Goal: Find specific page/section: Find specific page/section

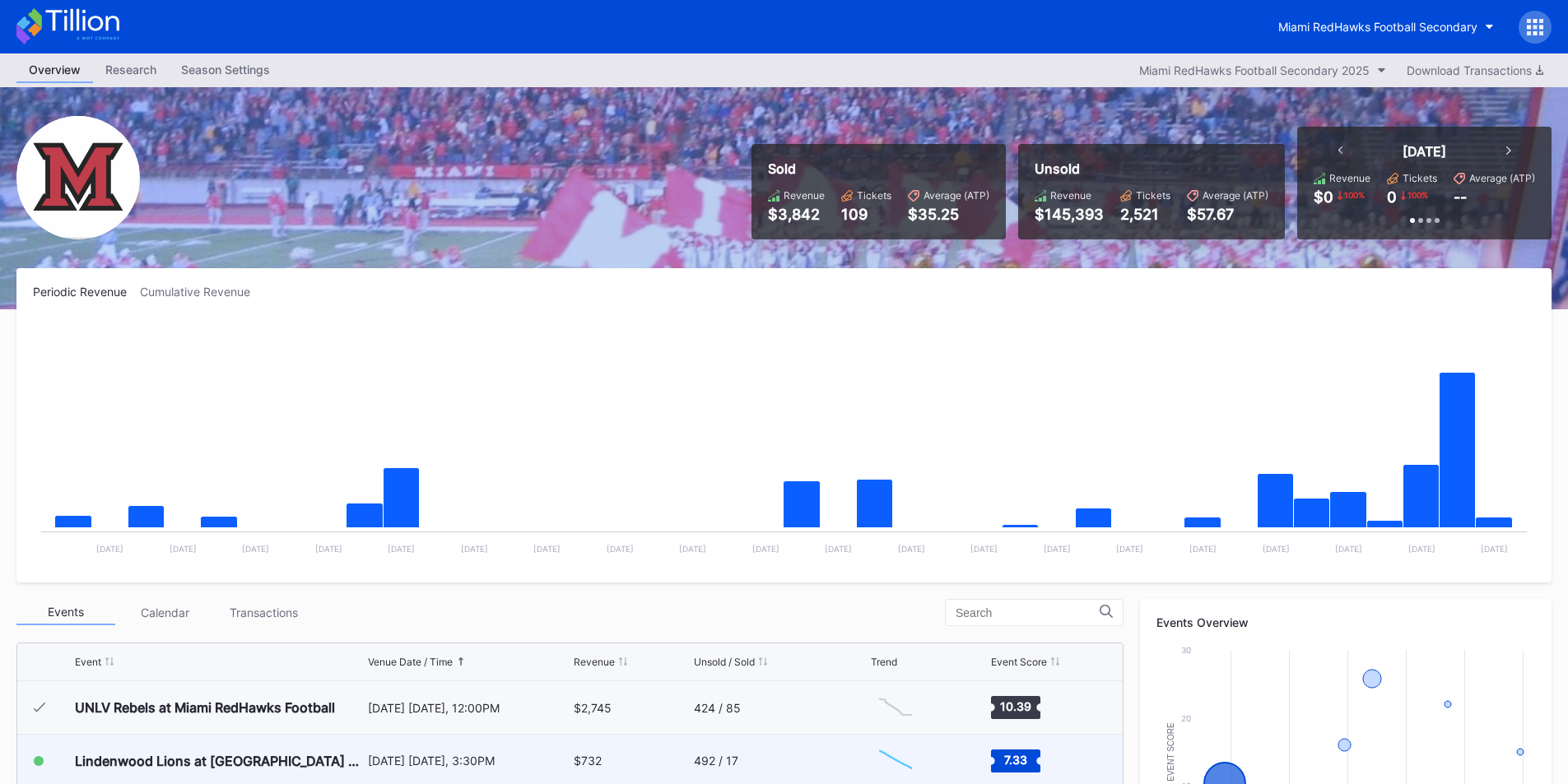
click at [575, 760] on div "$732" at bounding box center [587, 760] width 28 height 14
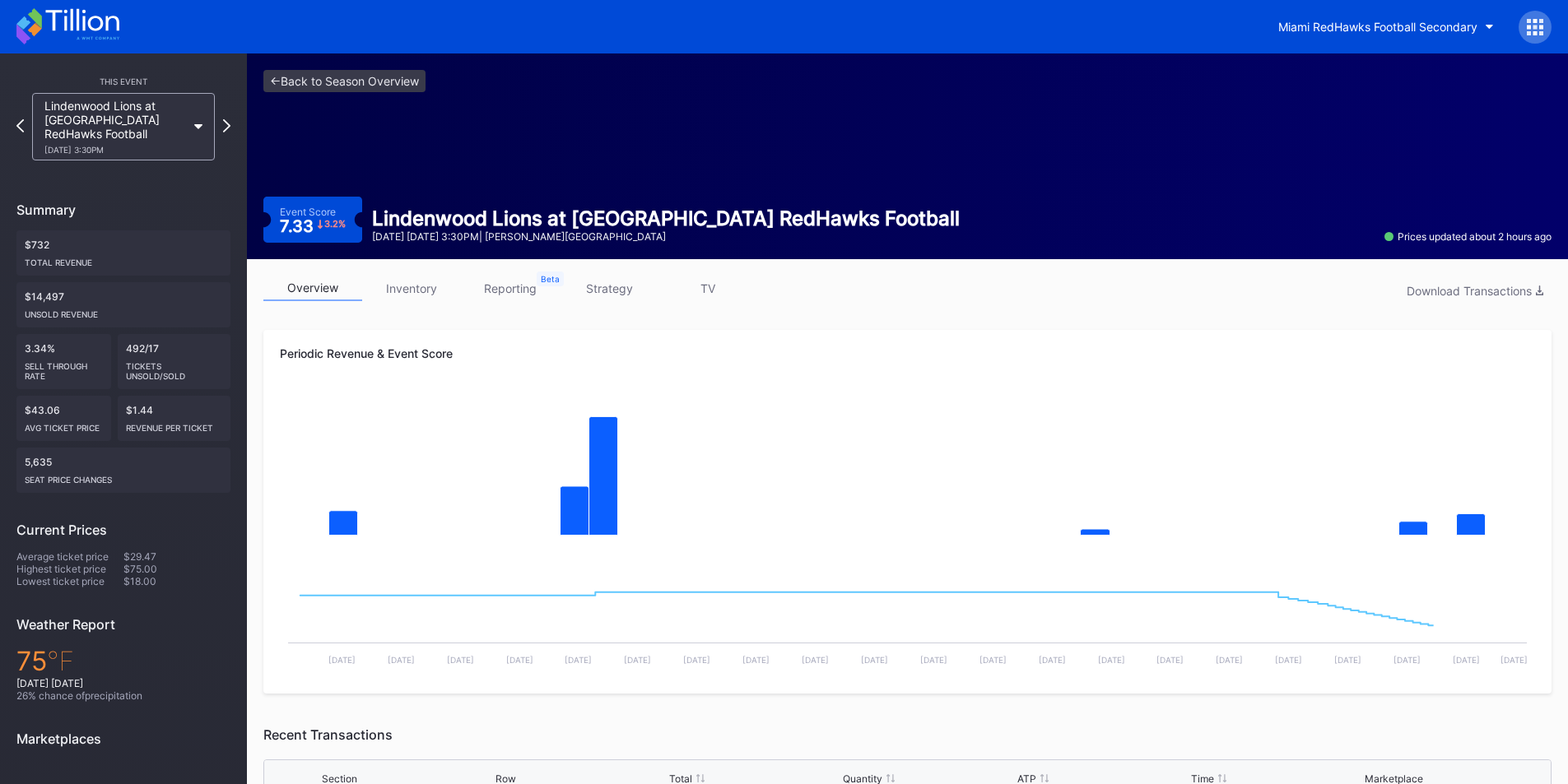
click at [429, 296] on link "inventory" at bounding box center [411, 289] width 99 height 26
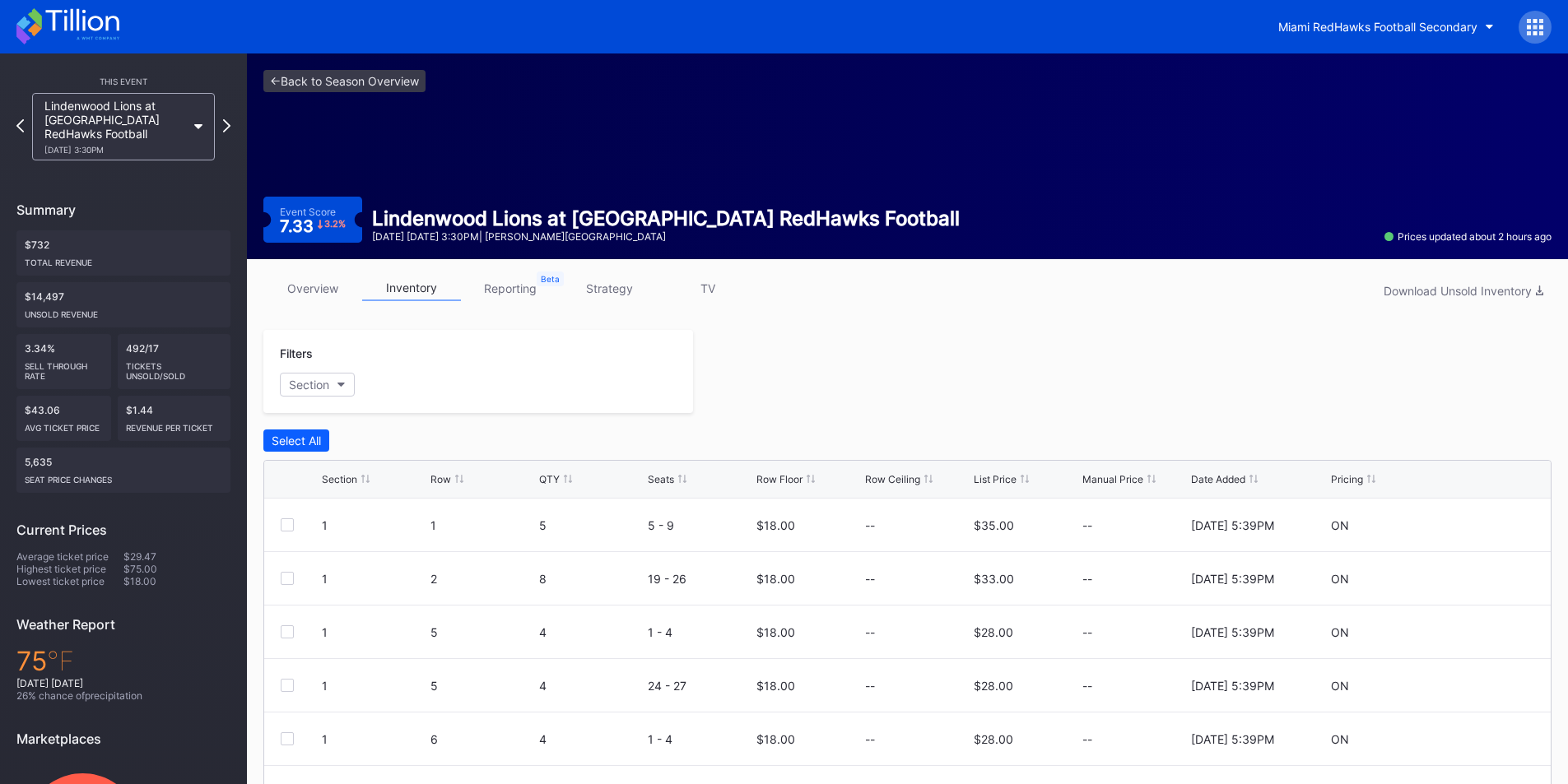
click at [441, 480] on div "Row" at bounding box center [440, 479] width 21 height 12
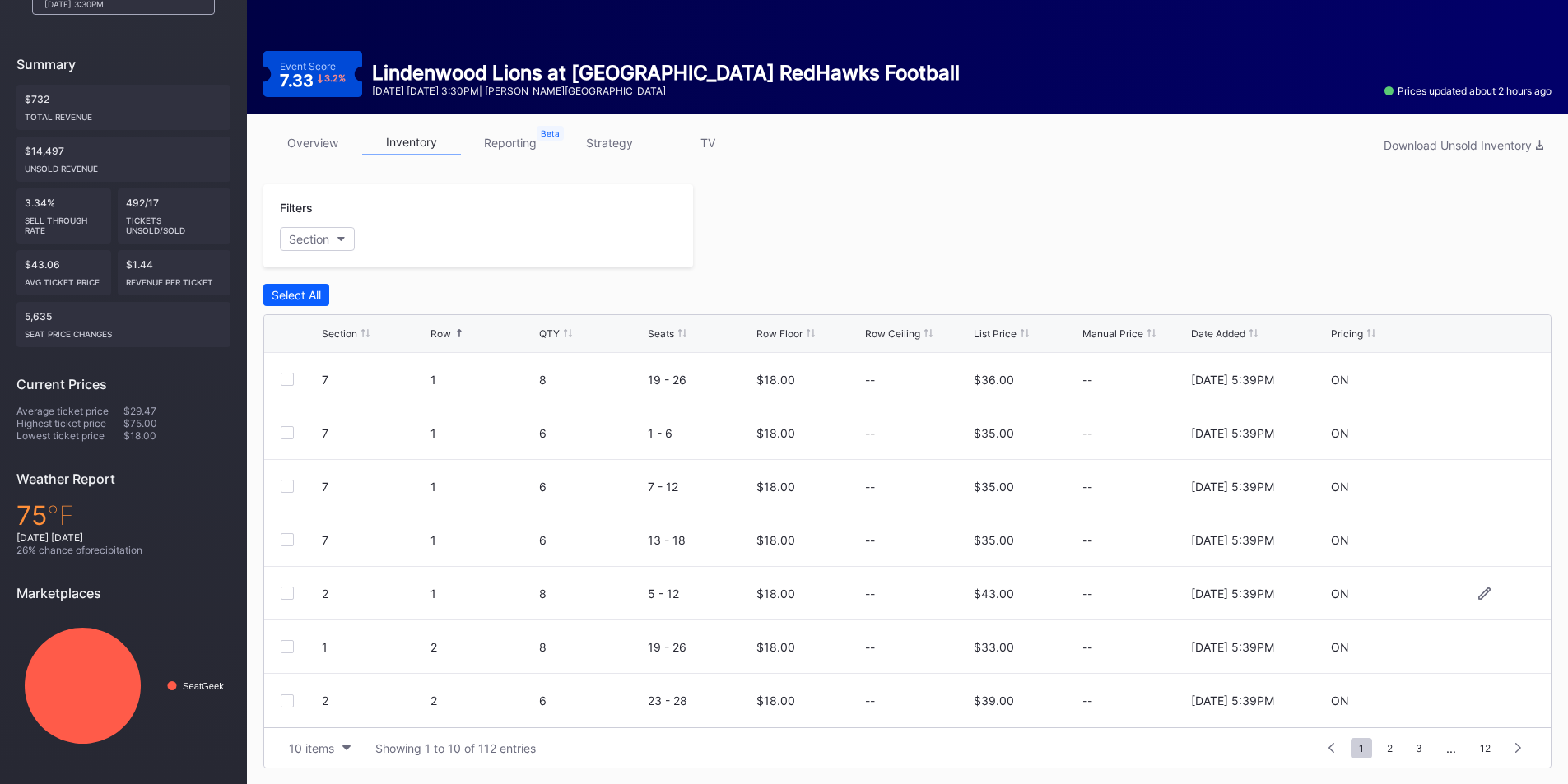
scroll to position [146, 0]
click at [360, 742] on div "10 items Showing 1 to 10 of 112 entries" at bounding box center [798, 747] width 1034 height 22
click at [347, 744] on button "10 items" at bounding box center [320, 747] width 78 height 22
click at [330, 699] on div "200 items" at bounding box center [320, 706] width 53 height 14
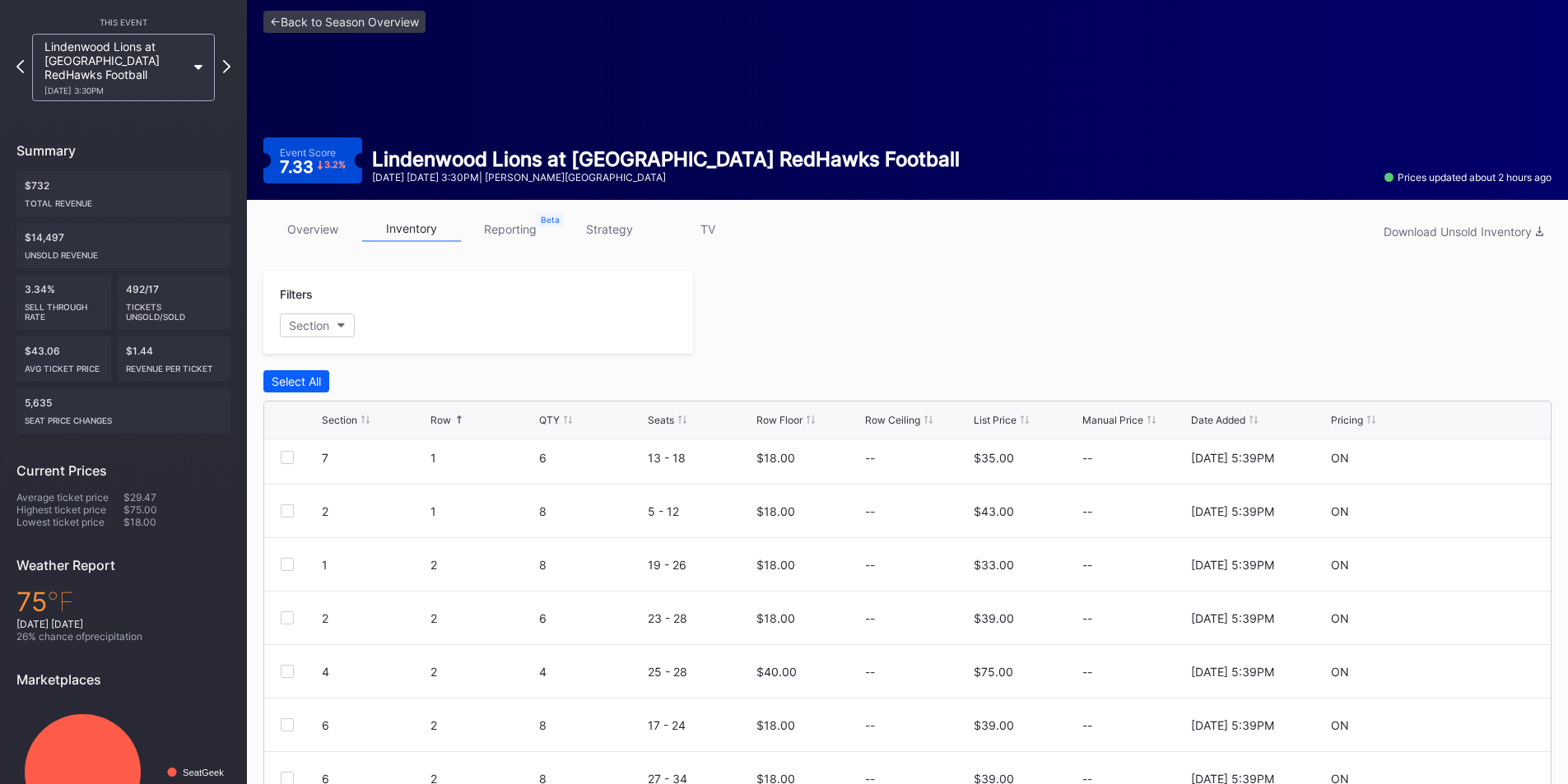
scroll to position [0, 0]
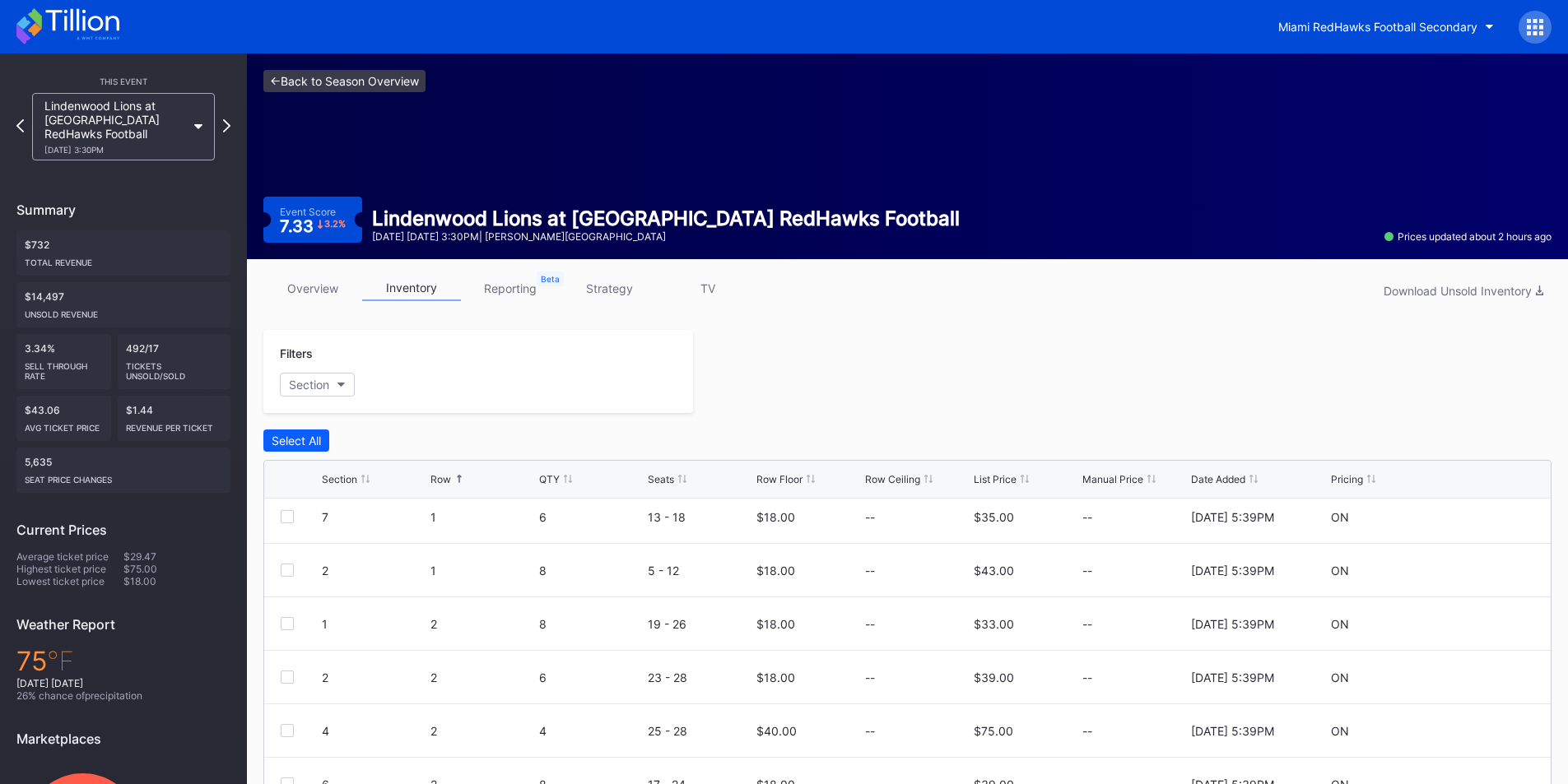
click at [291, 90] on link "<- Back to Season Overview" at bounding box center [344, 81] width 162 height 22
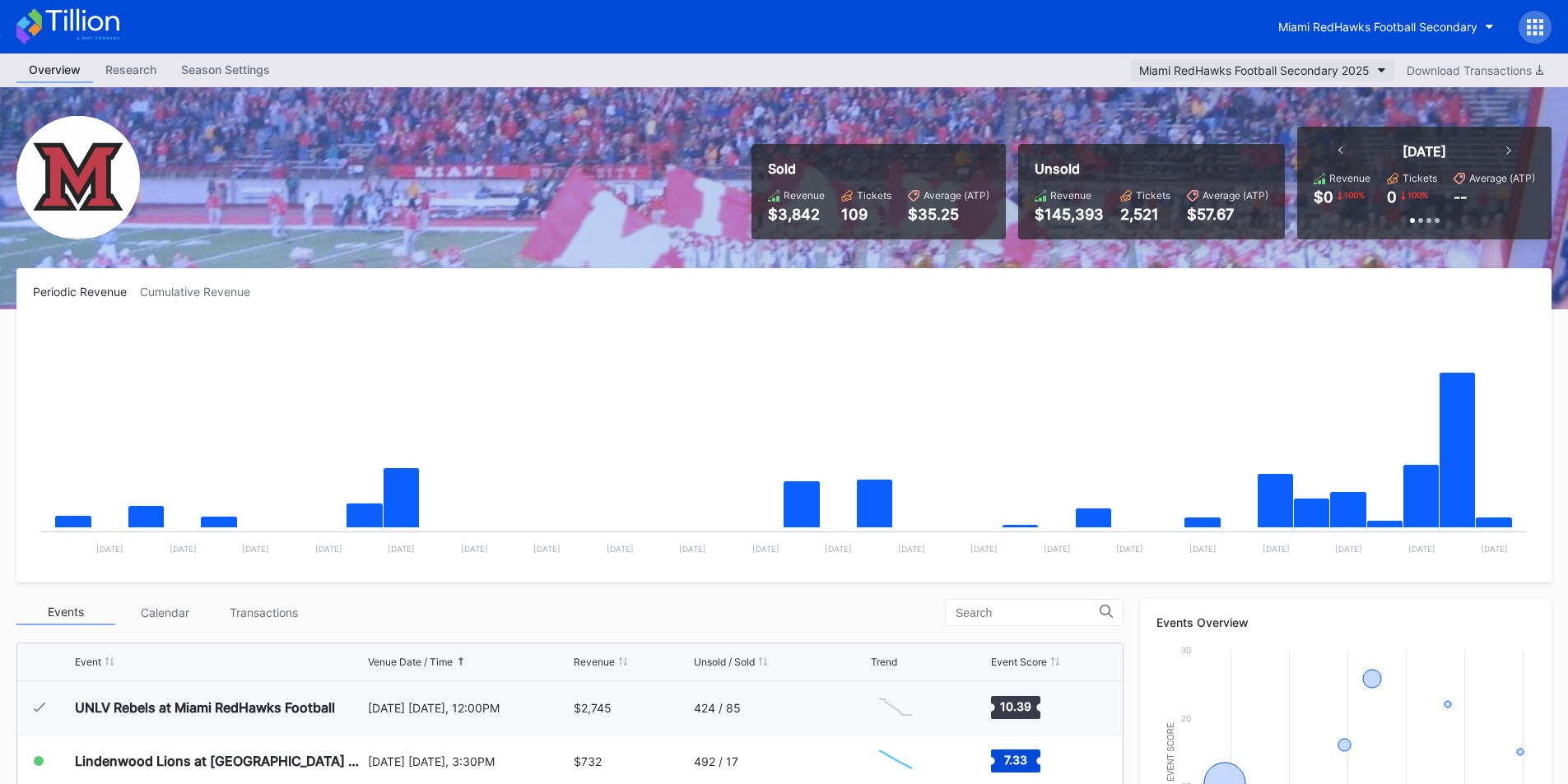
click at [1363, 80] on button "Miami RedHawks Football Secondary 2025" at bounding box center [1262, 71] width 263 height 22
click at [1352, 27] on div "Miami RedHawks Football Secondary" at bounding box center [1377, 27] width 199 height 14
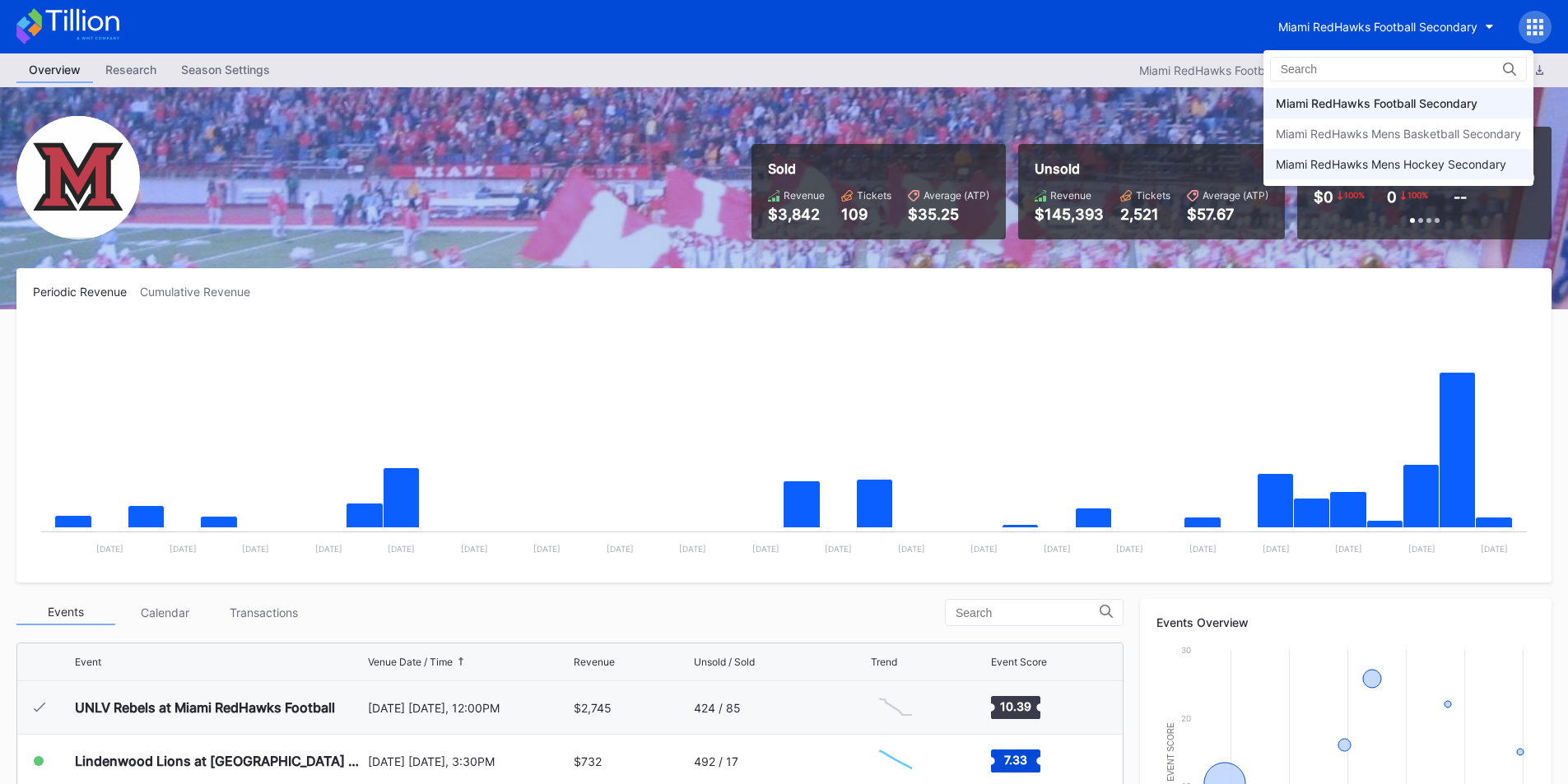
click at [1332, 172] on div "Miami RedHawks Mens Hockey Secondary" at bounding box center [1397, 164] width 270 height 30
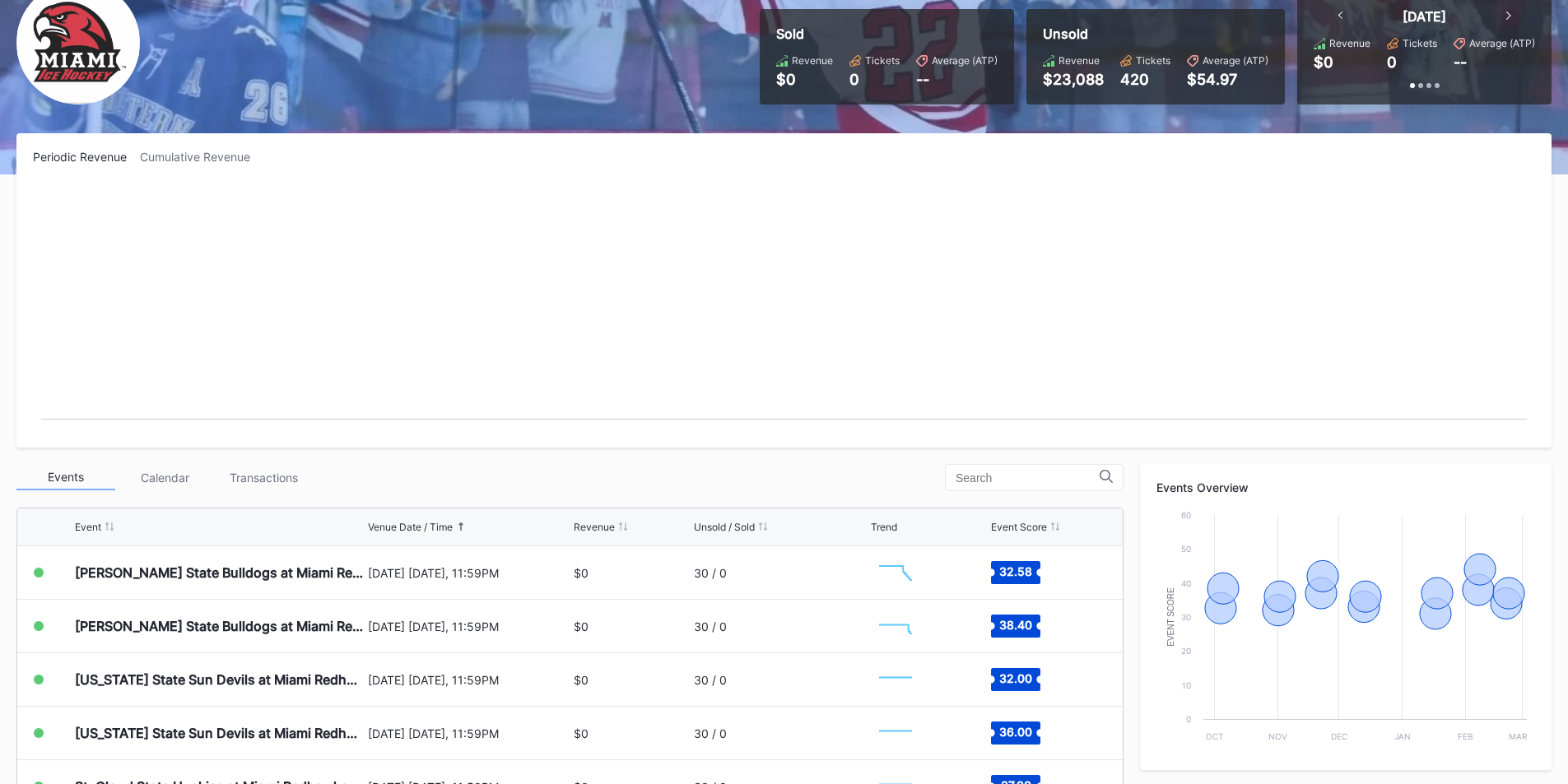
scroll to position [165, 0]
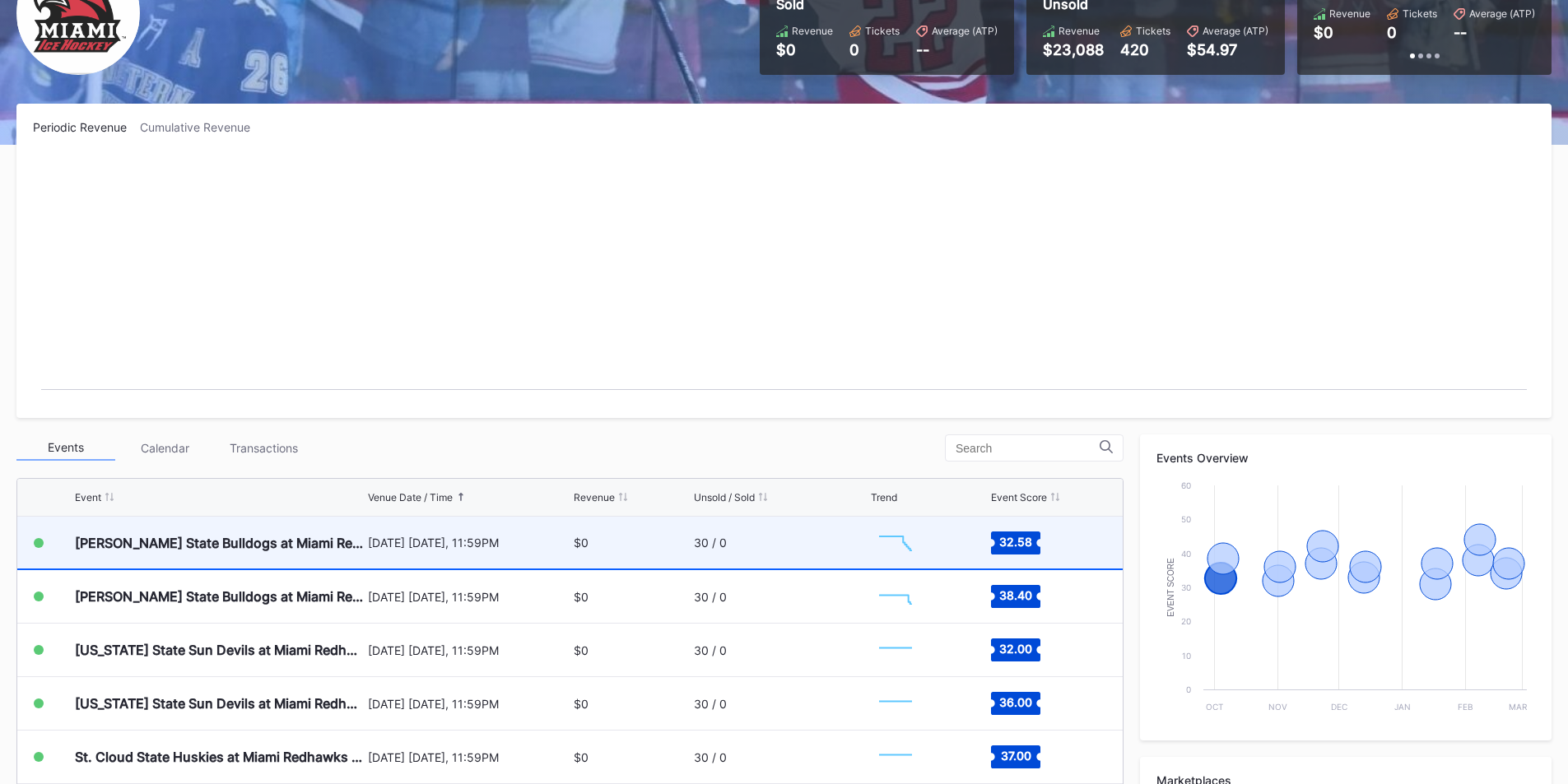
click at [781, 547] on div "30 / 0" at bounding box center [780, 543] width 173 height 52
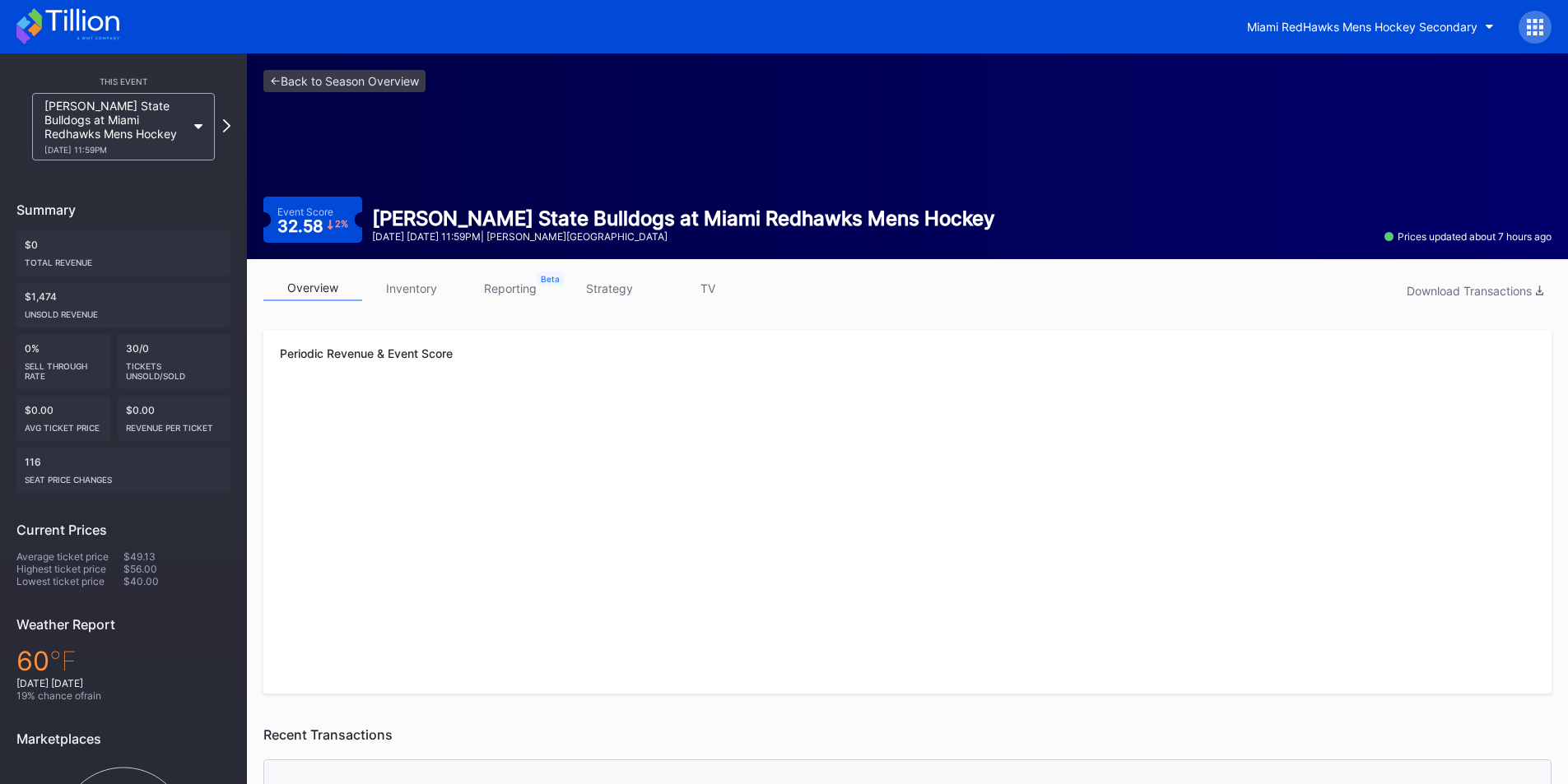
click at [612, 298] on link "strategy" at bounding box center [609, 289] width 99 height 26
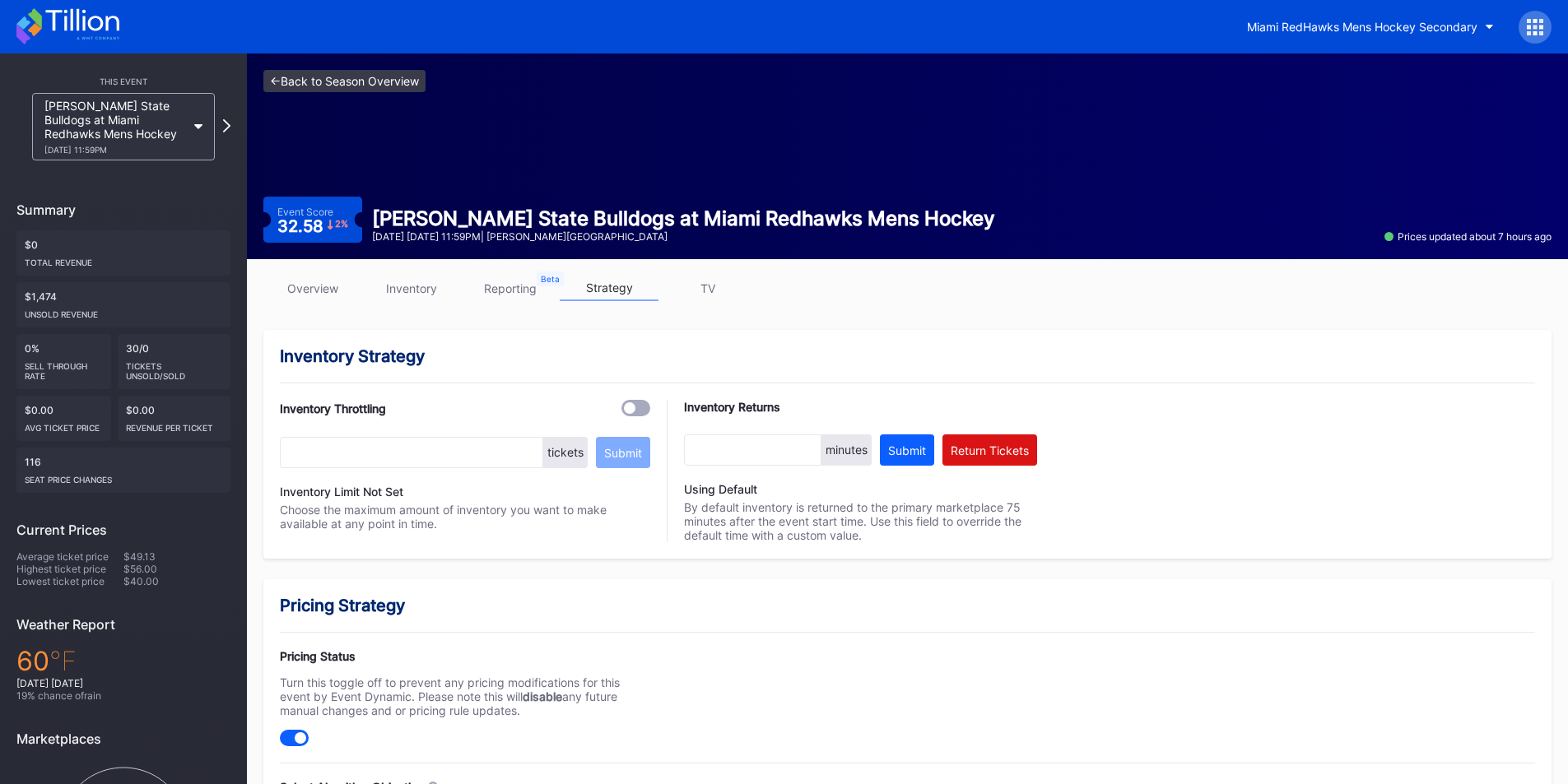
drag, startPoint x: 283, startPoint y: 63, endPoint x: 279, endPoint y: 86, distance: 23.3
click at [282, 68] on div "<- Back to Season Overview Event Score 32.58 2 % Ferris State Bulldogs at Miami…" at bounding box center [907, 156] width 1321 height 206
click at [279, 86] on link "<- Back to Season Overview" at bounding box center [344, 81] width 162 height 22
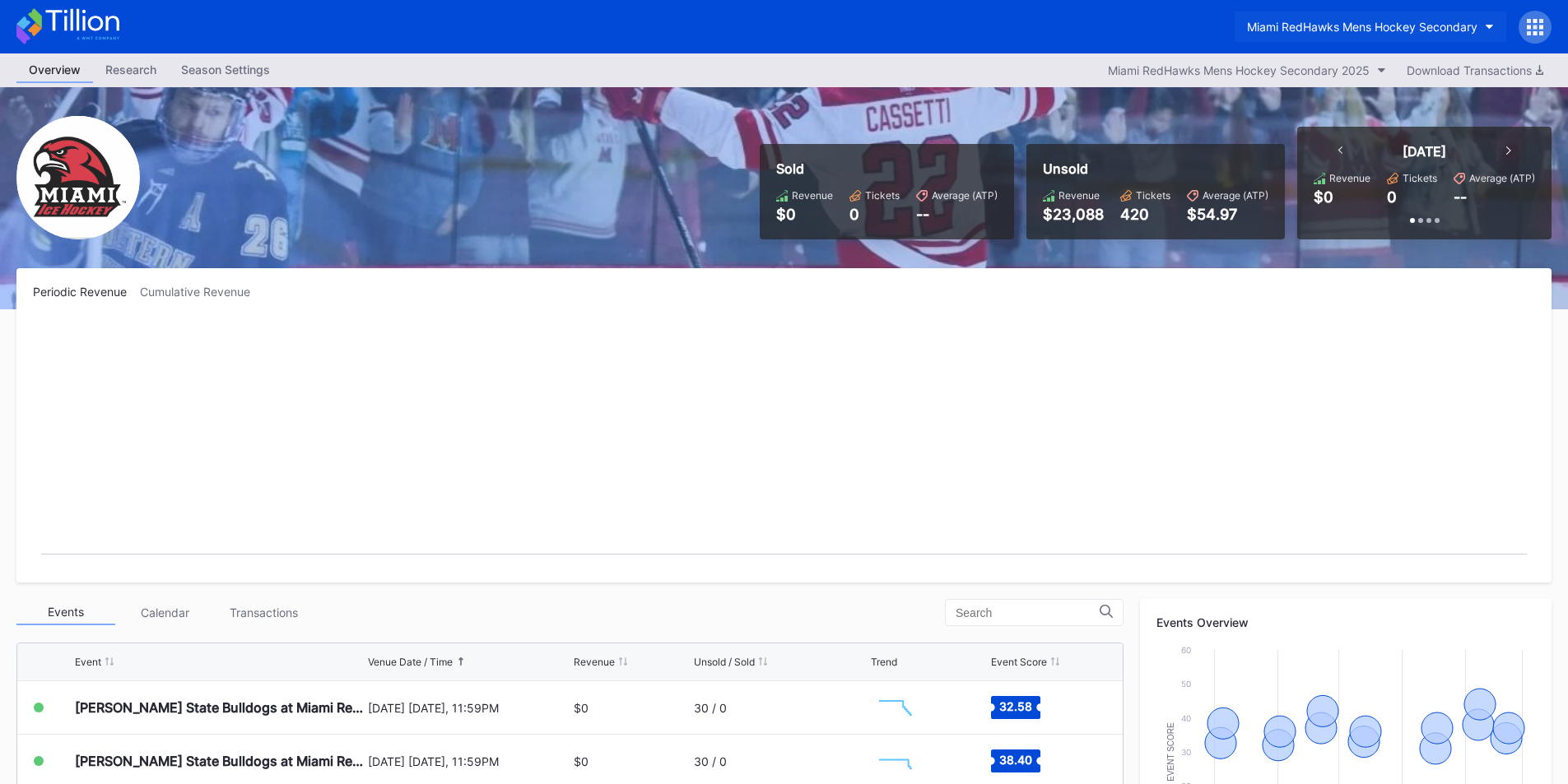
click at [1315, 31] on div "Miami RedHawks Mens Hockey Secondary" at bounding box center [1361, 27] width 230 height 14
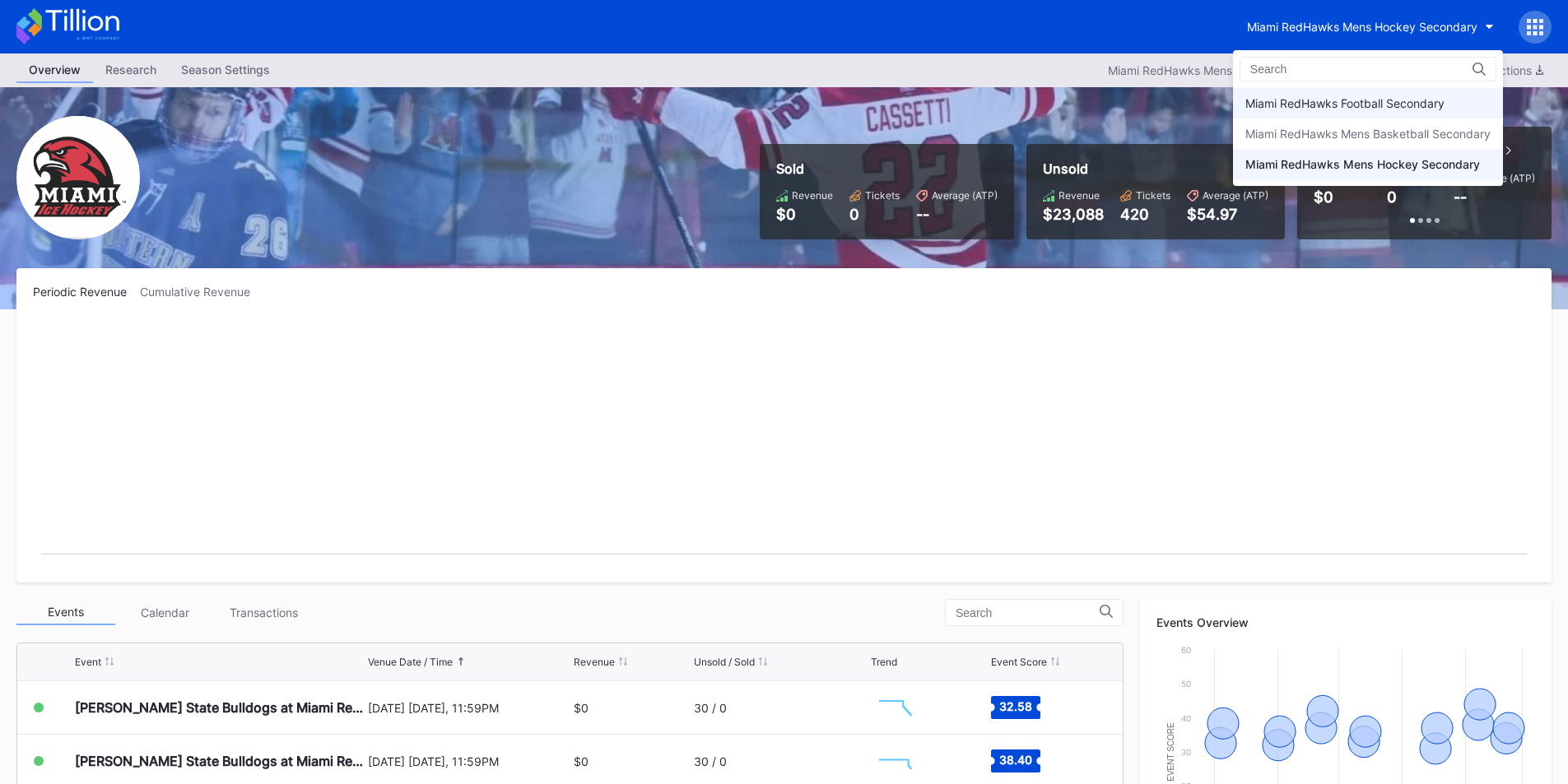
click at [1344, 110] on div "Miami RedHawks Football Secondary" at bounding box center [1367, 103] width 270 height 30
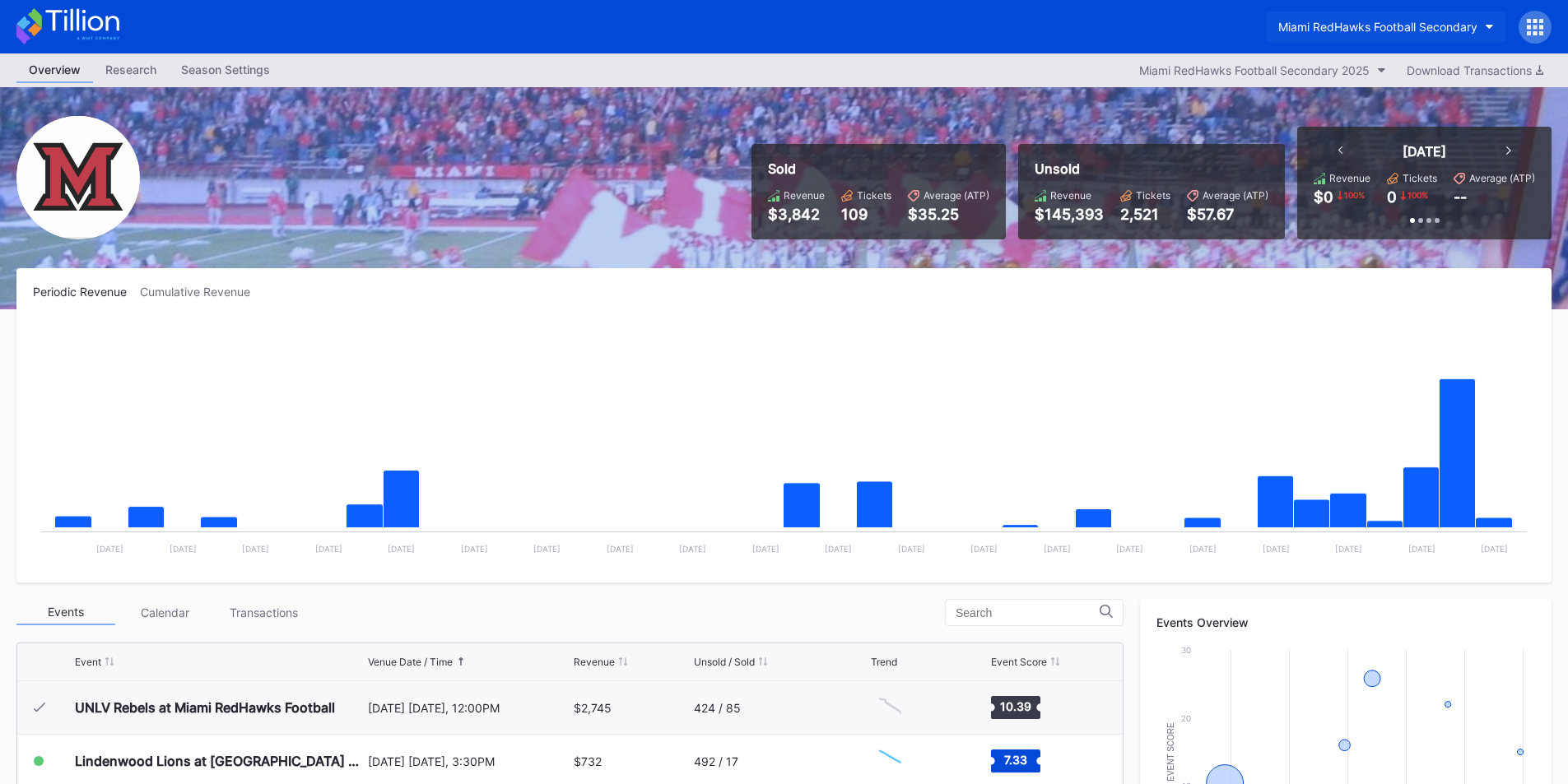
click at [1359, 15] on button "Miami RedHawks Football Secondary" at bounding box center [1385, 26] width 241 height 30
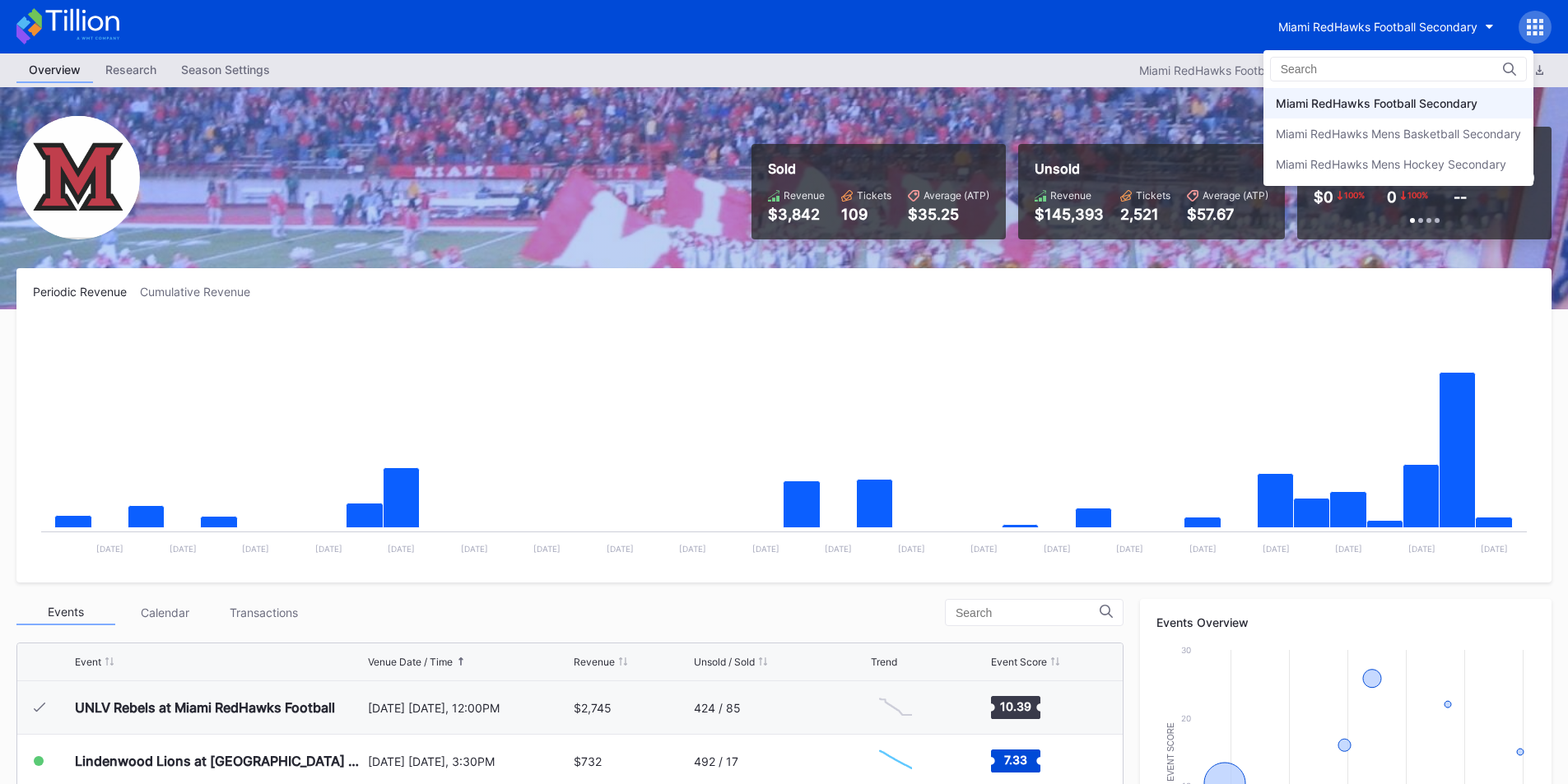
click at [1418, 157] on div "Miami RedHawks Mens Hockey Secondary" at bounding box center [1390, 164] width 230 height 14
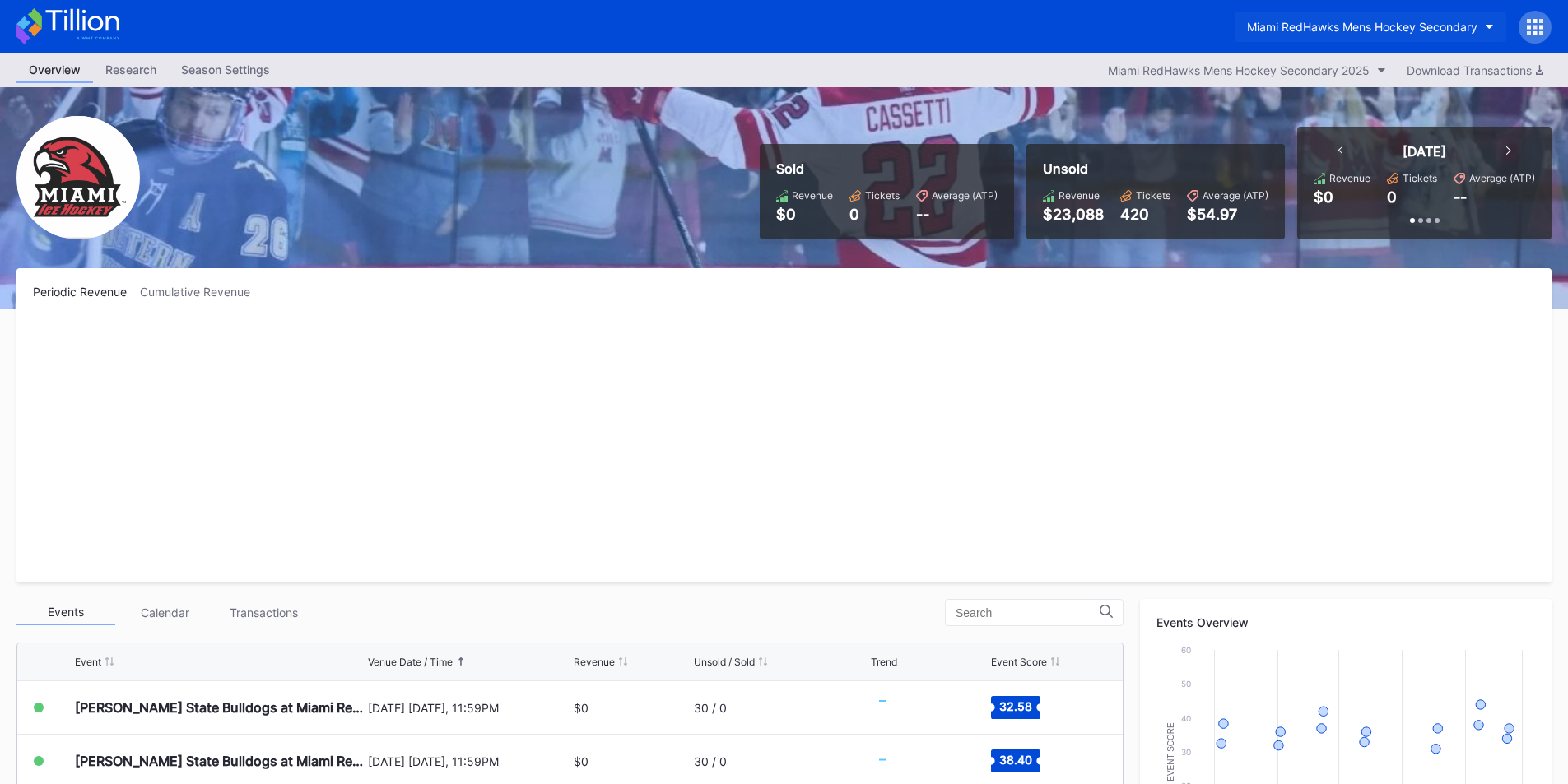
click at [1289, 15] on button "Miami RedHawks Mens Hockey Secondary" at bounding box center [1370, 26] width 272 height 30
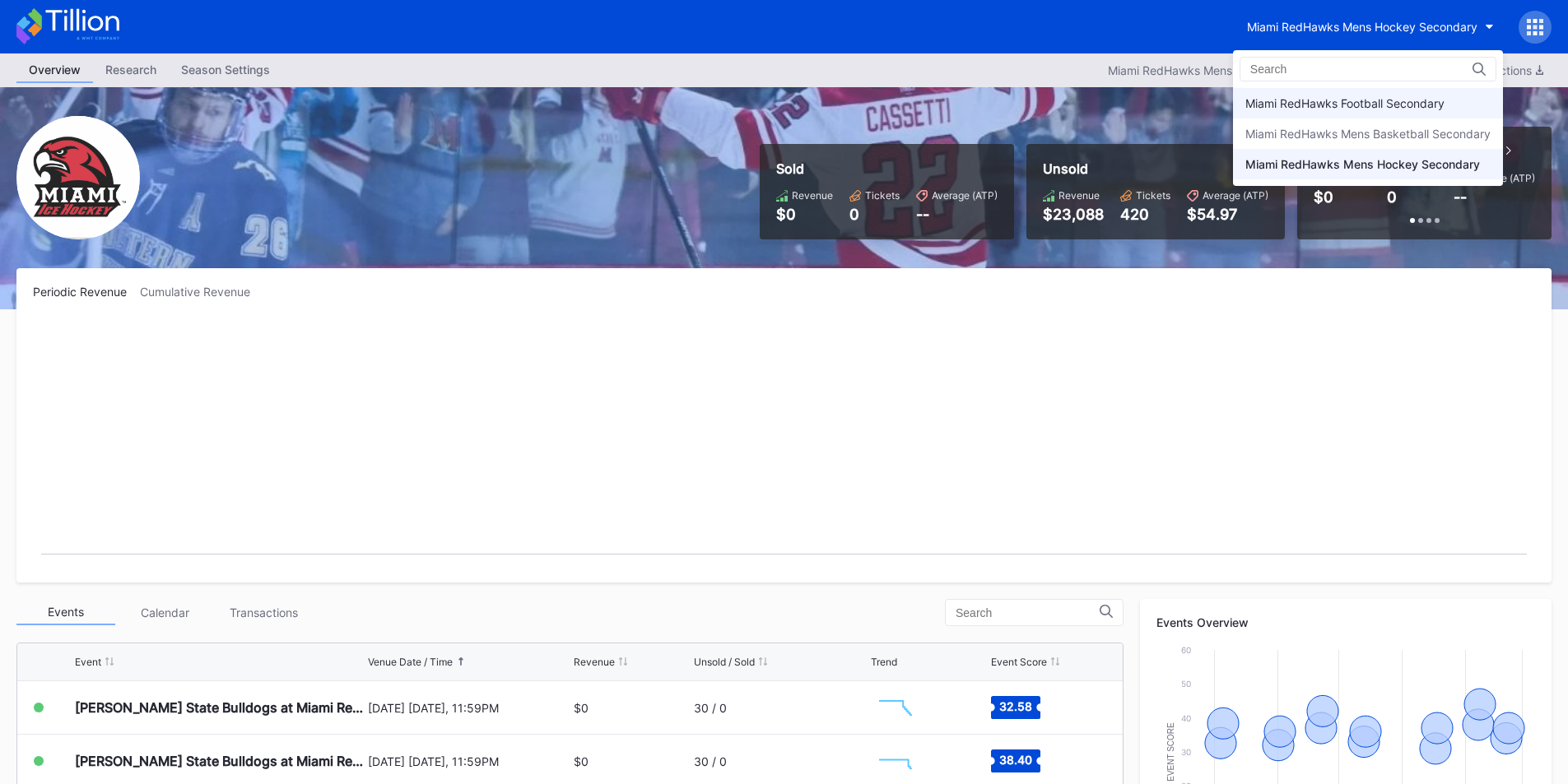
click at [1327, 106] on div "Miami RedHawks Football Secondary" at bounding box center [1344, 103] width 199 height 14
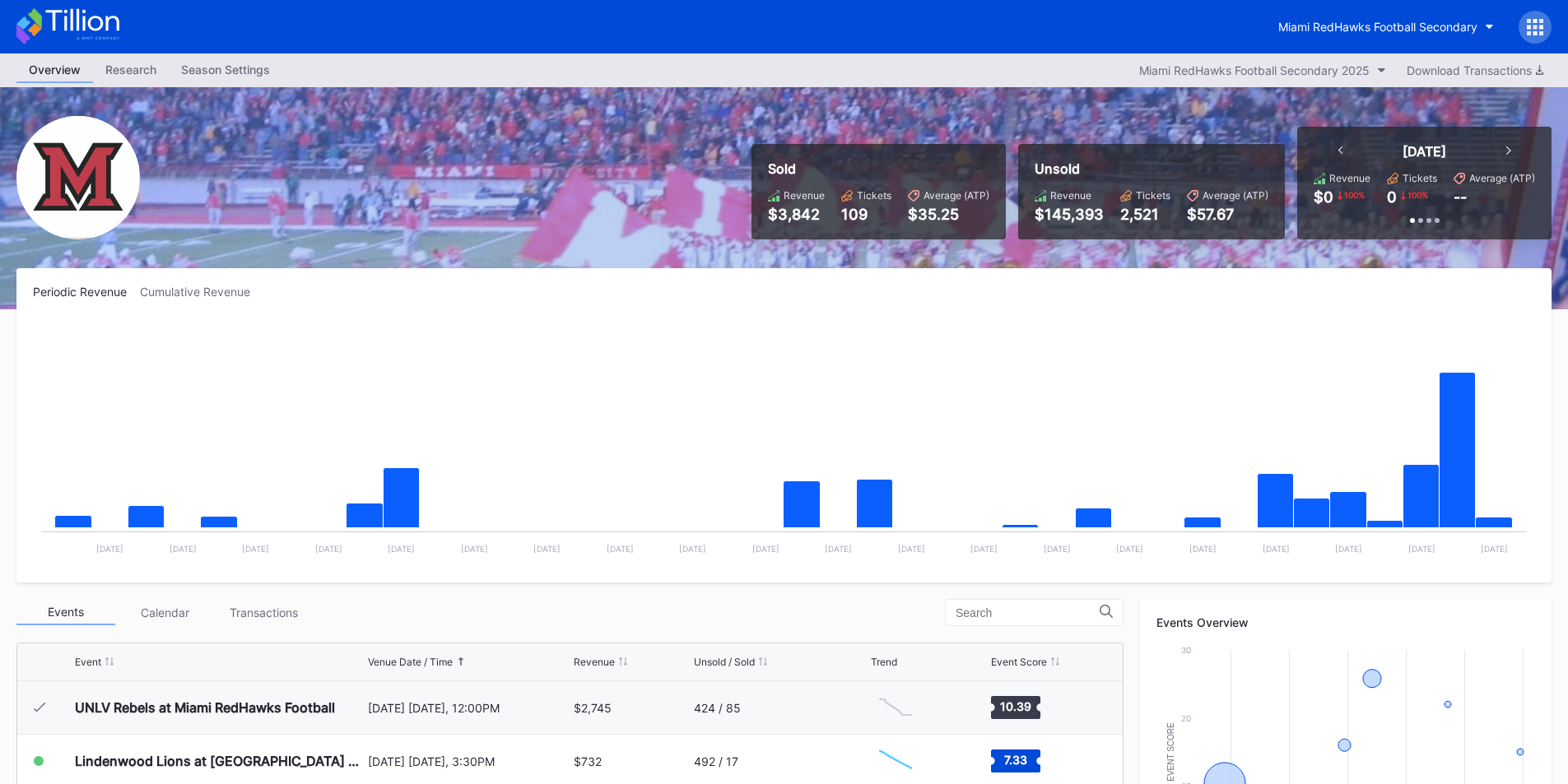
click at [720, 33] on div "Miami RedHawks Football Secondary" at bounding box center [784, 27] width 1568 height 53
